Goal: Find specific page/section

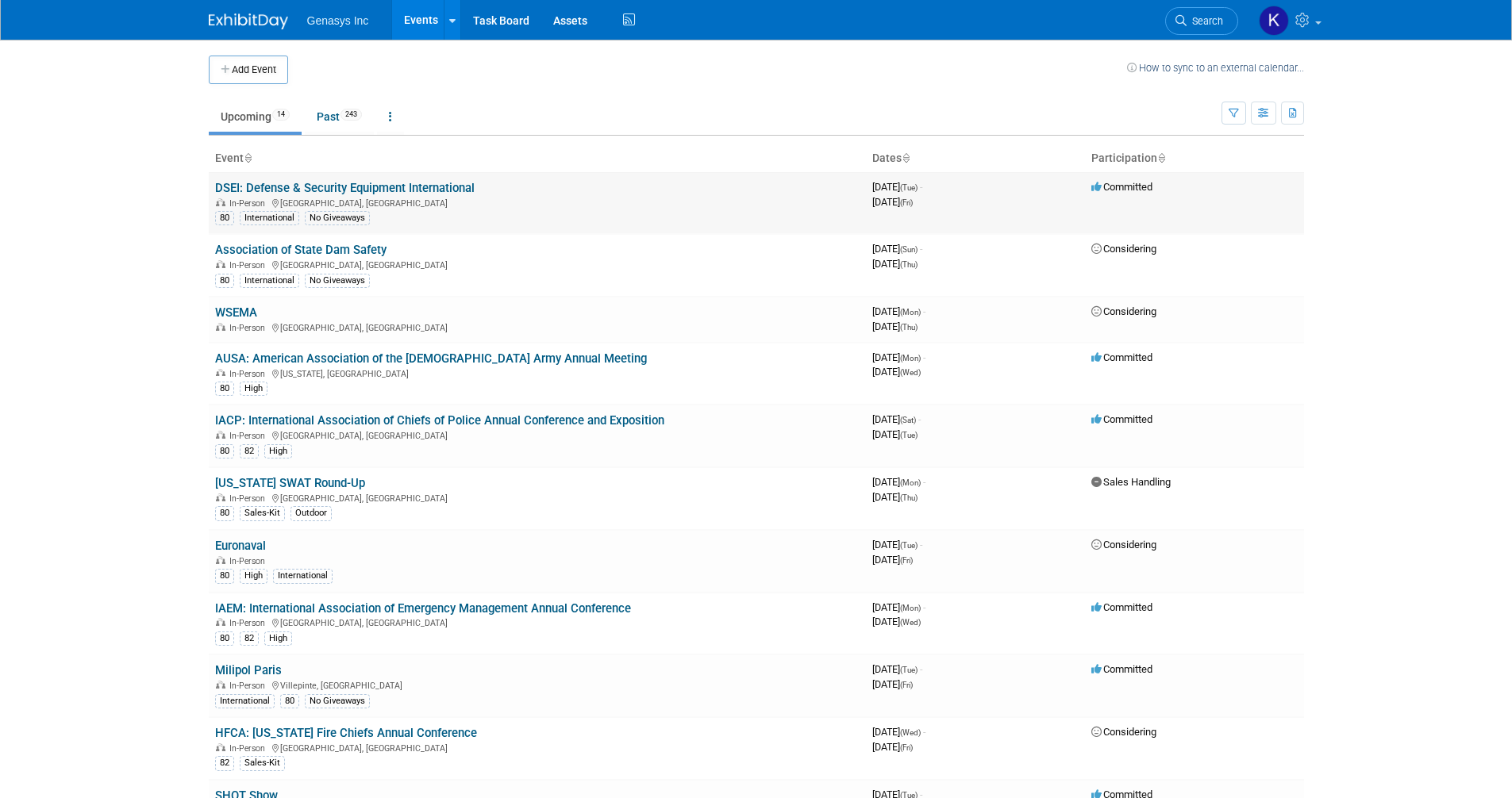
click at [347, 182] on link "DSEI: Defense & Security Equipment International" at bounding box center [344, 187] width 260 height 14
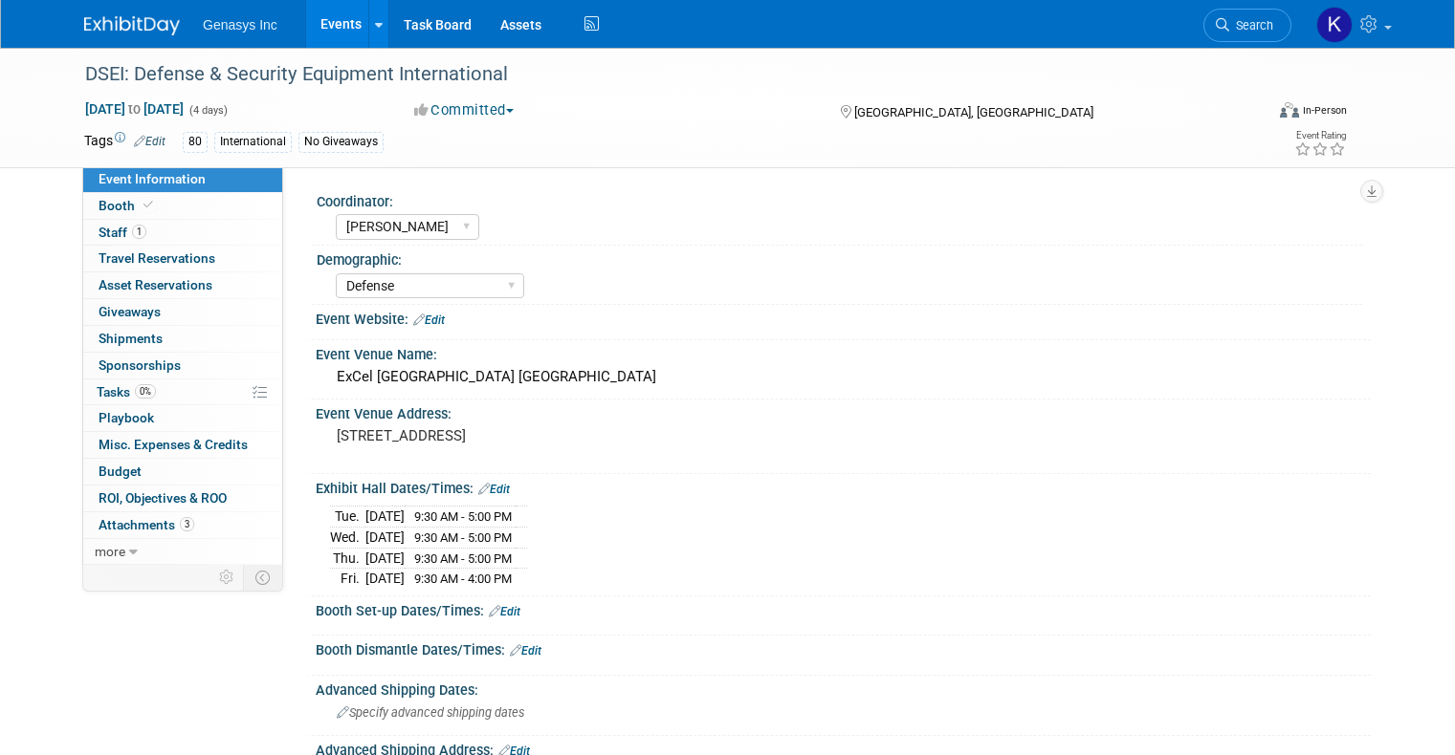
select select "[PERSON_NAME]"
select select "Defense"
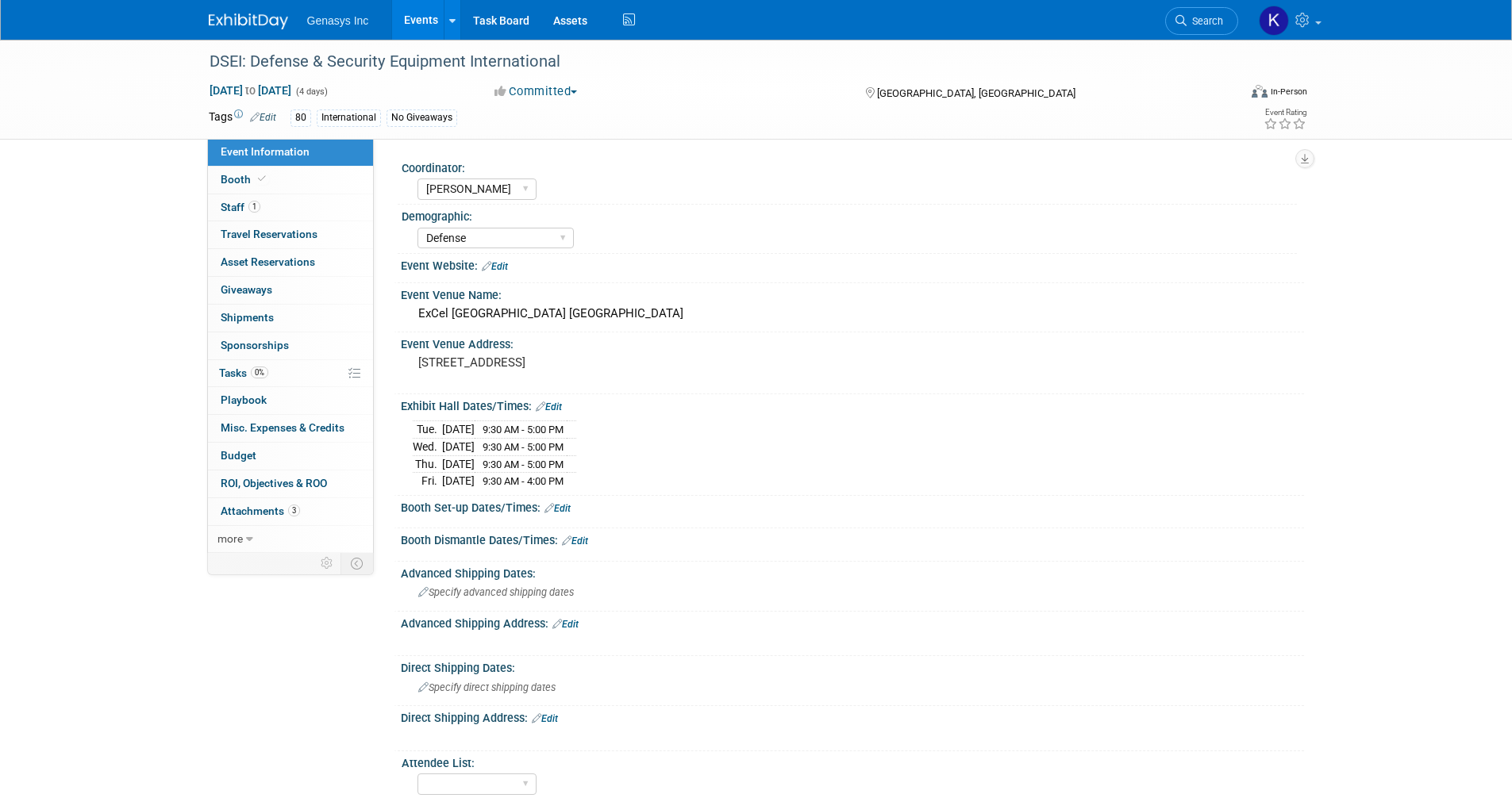
select select "Kate"
select select "Defense"
